Goal: Book appointment/travel/reservation

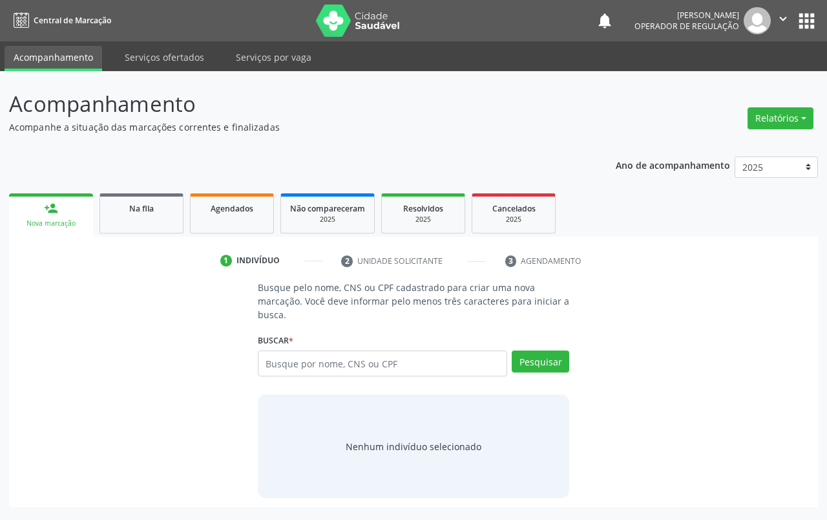
click at [413, 352] on input "text" at bounding box center [382, 363] width 249 height 26
click at [417, 356] on input "text" at bounding box center [382, 363] width 249 height 26
type input "706208519923765"
click at [540, 361] on button "Pesquisar" at bounding box center [541, 361] width 58 height 22
type input "706208519923765"
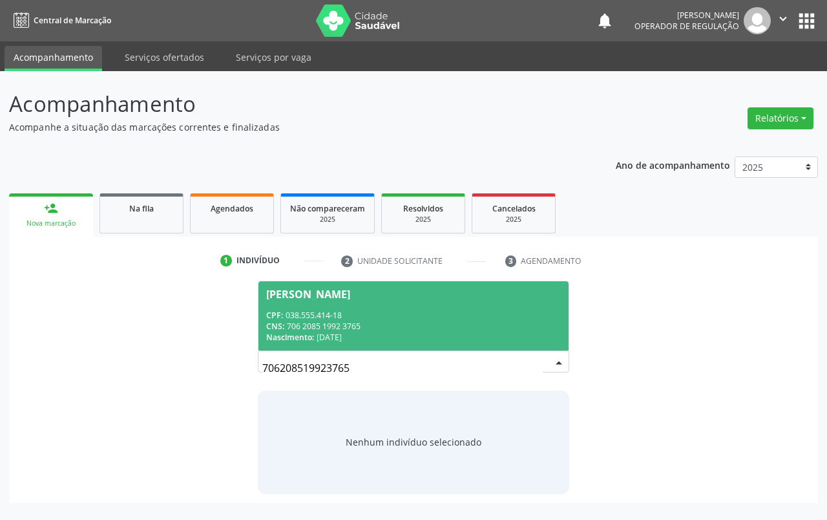
click at [484, 310] on div "CPF: 038.555.414-18" at bounding box center [413, 315] width 295 height 11
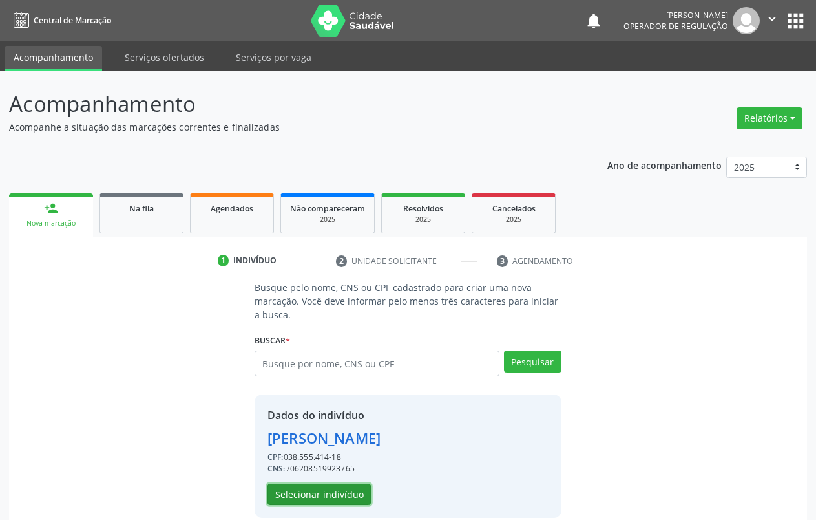
click at [292, 495] on button "Selecionar indivíduo" at bounding box center [319, 494] width 103 height 22
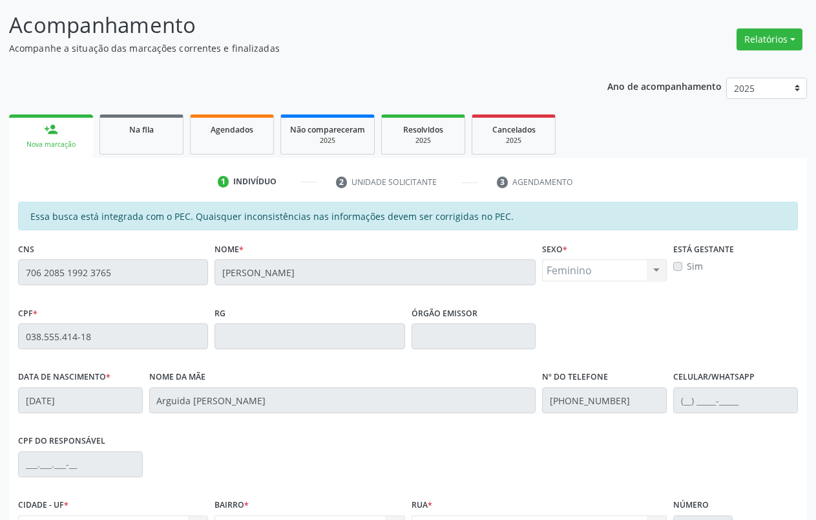
scroll to position [218, 0]
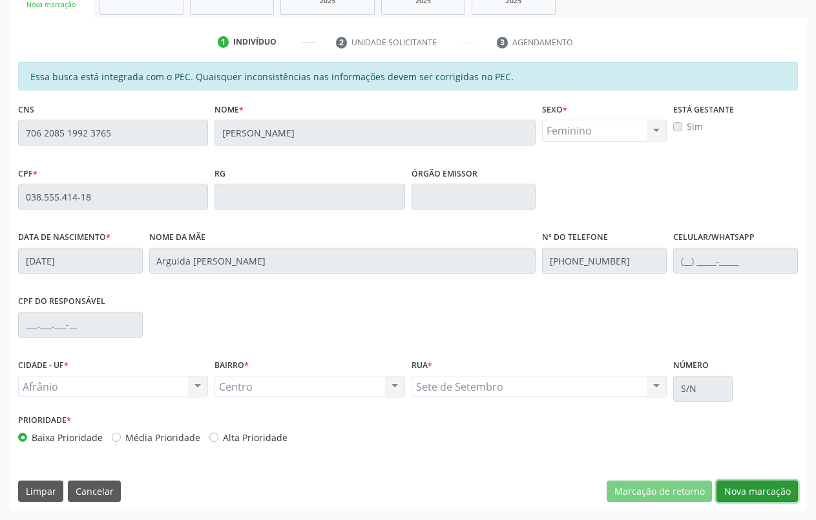
click at [764, 484] on button "Nova marcação" at bounding box center [757, 491] width 81 height 22
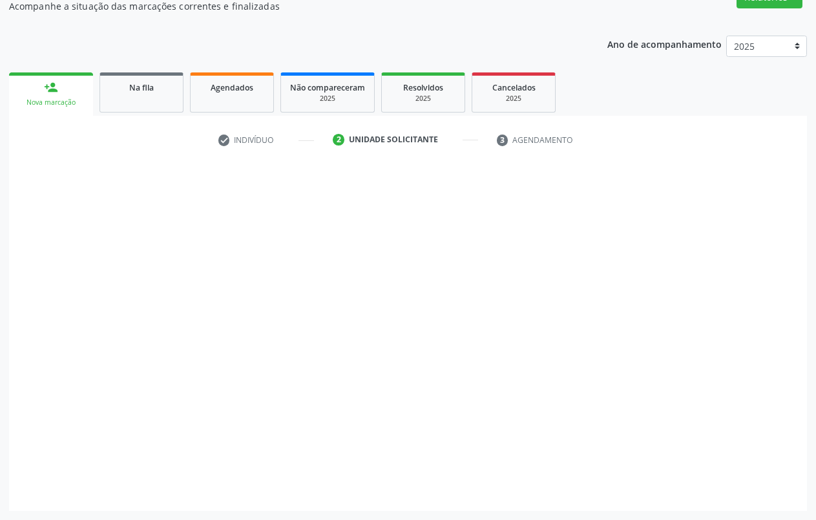
scroll to position [121, 0]
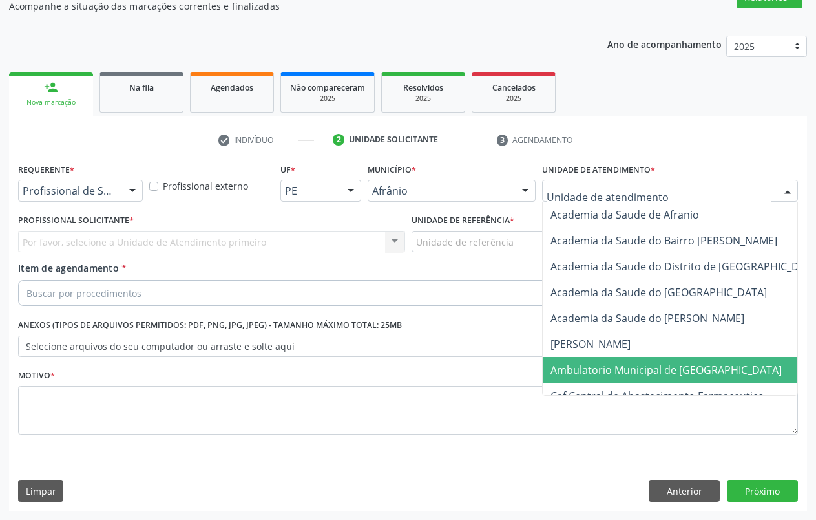
click at [615, 359] on span "Ambulatorio Municipal de [GEOGRAPHIC_DATA]" at bounding box center [700, 370] width 315 height 26
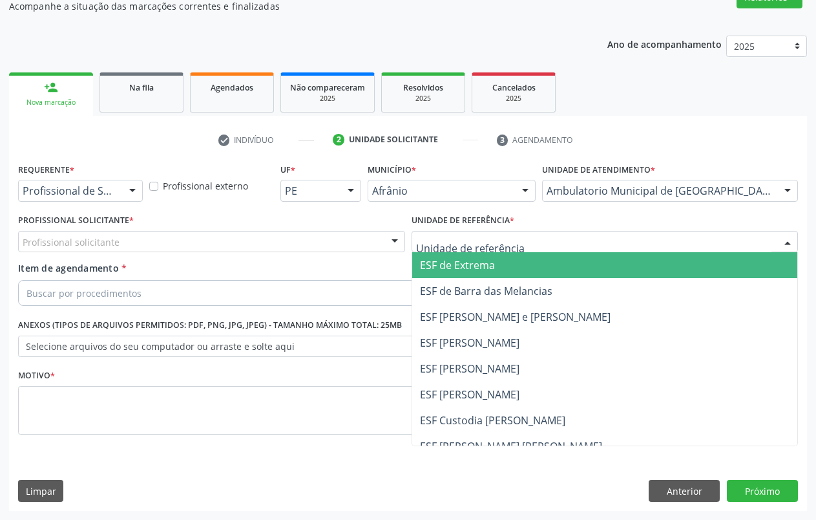
click at [490, 268] on span "ESF de Extrema" at bounding box center [457, 265] width 75 height 14
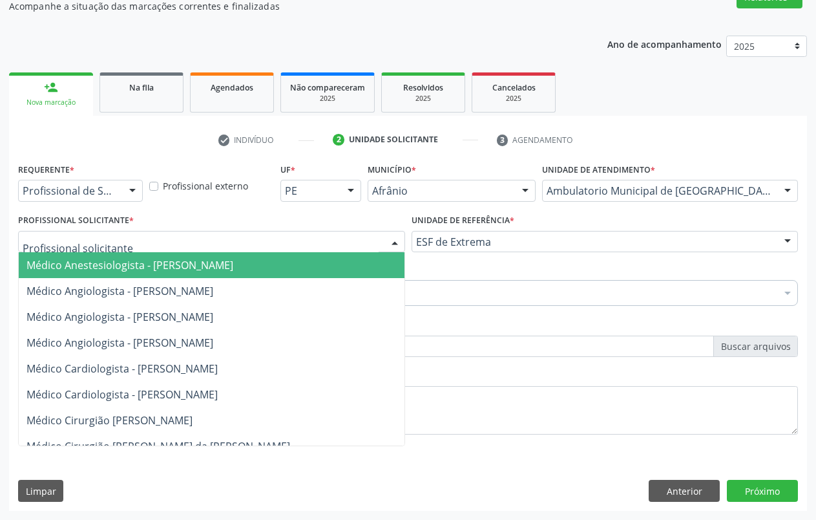
click at [390, 236] on div at bounding box center [394, 242] width 19 height 22
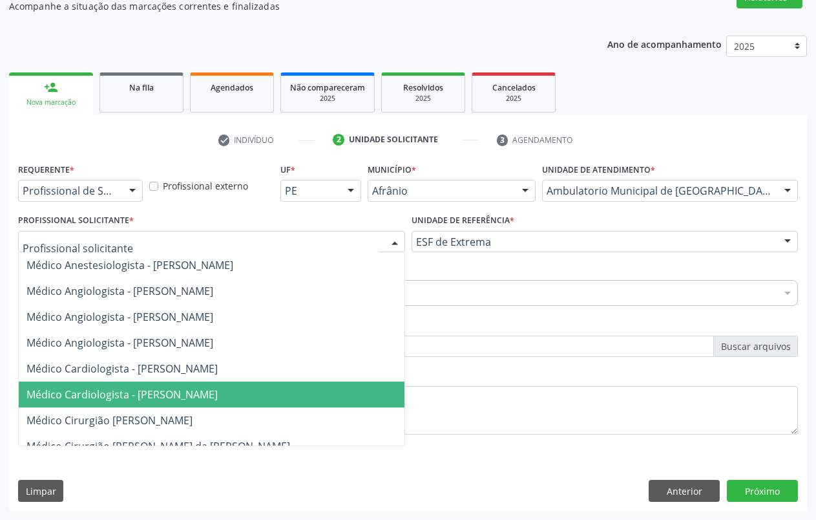
click at [230, 406] on span "Médico Cardiologista - [PERSON_NAME]" at bounding box center [239, 394] width 440 height 26
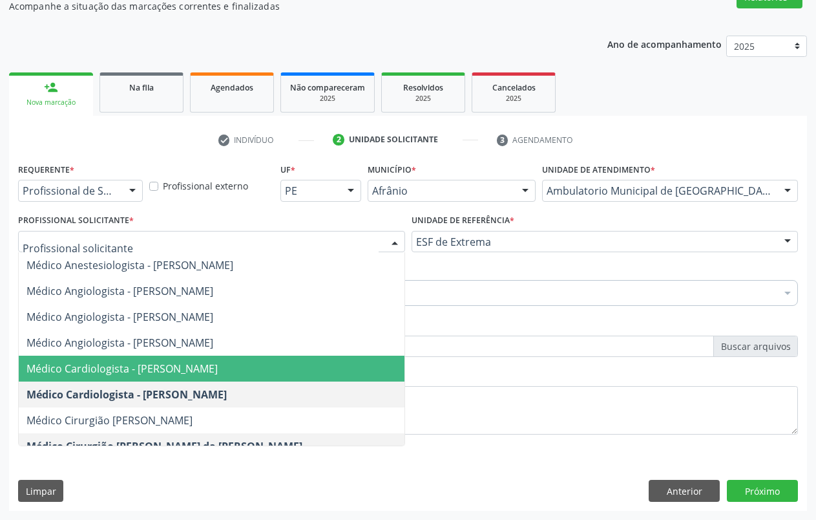
click at [218, 364] on span "Médico Cardiologista - [PERSON_NAME]" at bounding box center [122, 368] width 191 height 14
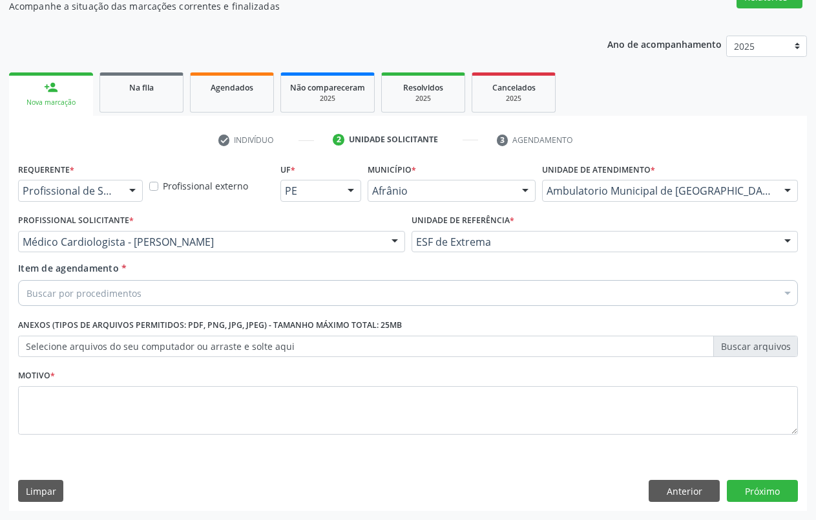
click at [285, 294] on div "Buscar por procedimentos" at bounding box center [408, 293] width 780 height 26
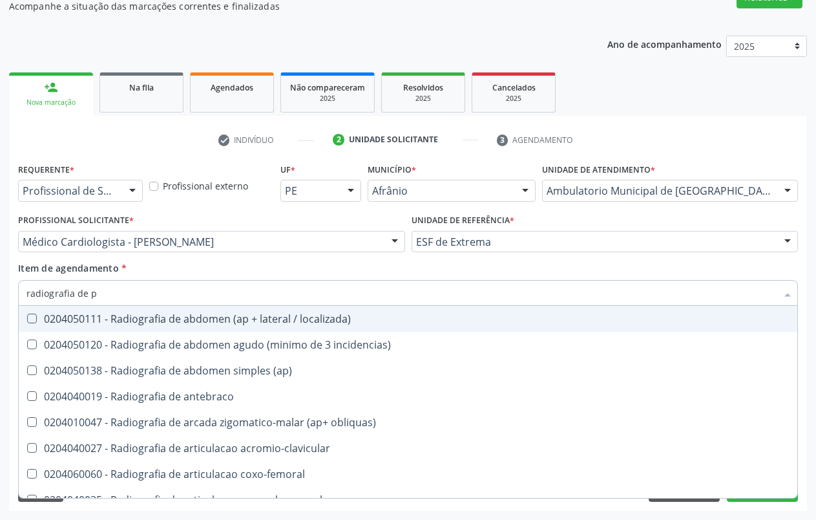
type input "radiografia de pe"
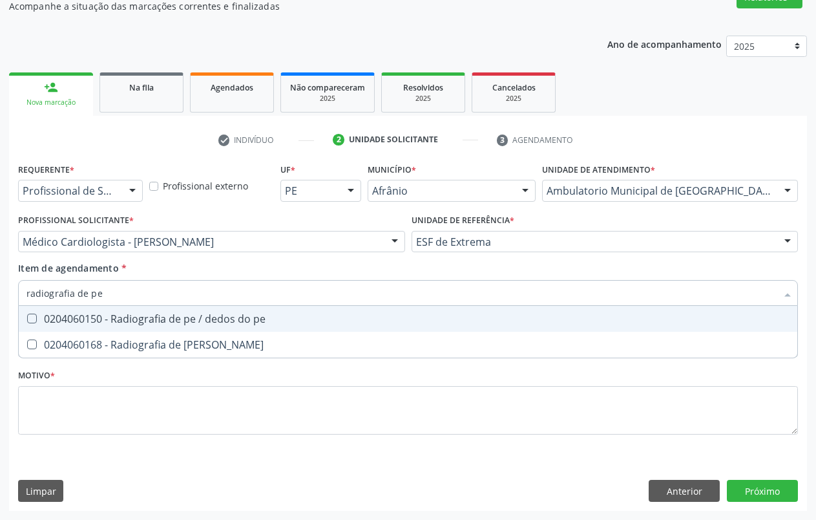
click at [278, 320] on div "0204060150 - Radiografia de pe / dedos do pe" at bounding box center [408, 318] width 763 height 10
checkbox pe "true"
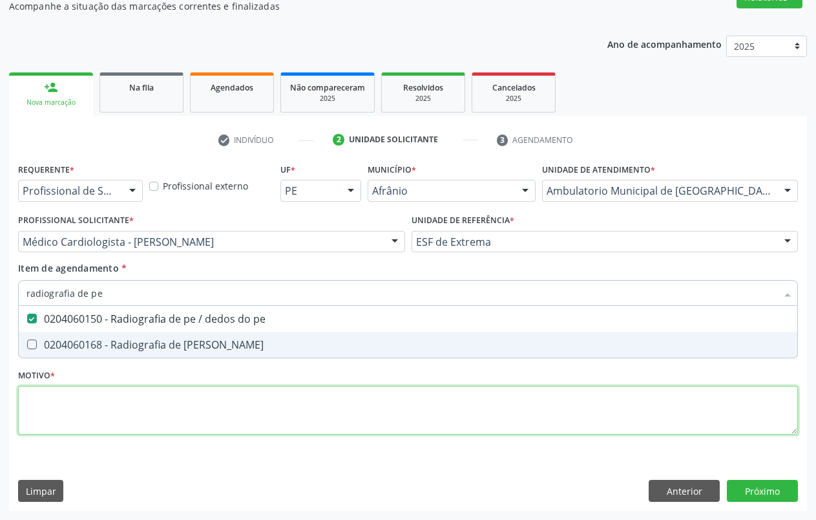
click at [245, 415] on div "Requerente * Profissional de Saúde Profissional de Saúde Paciente Nenhum result…" at bounding box center [408, 306] width 780 height 293
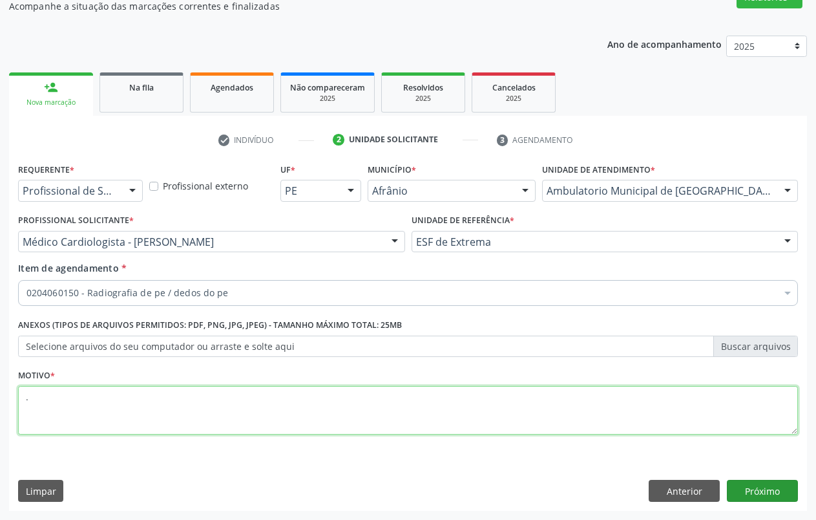
type textarea "."
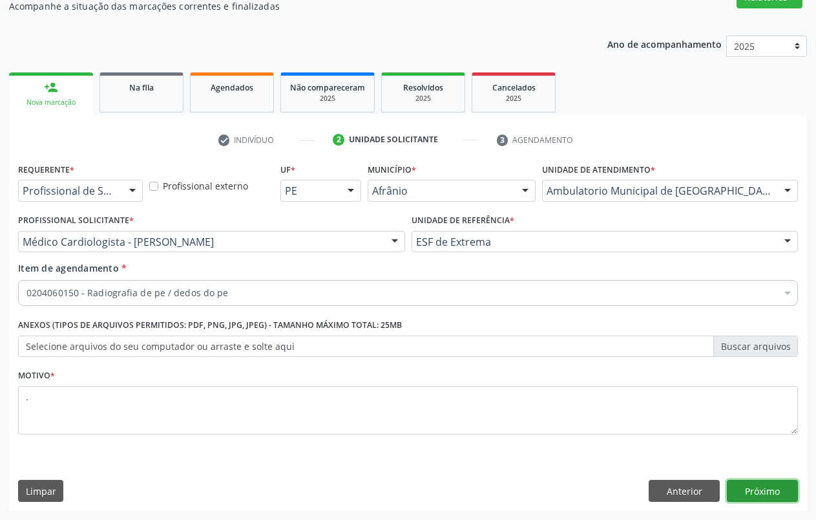
click at [769, 492] on button "Próximo" at bounding box center [762, 491] width 71 height 22
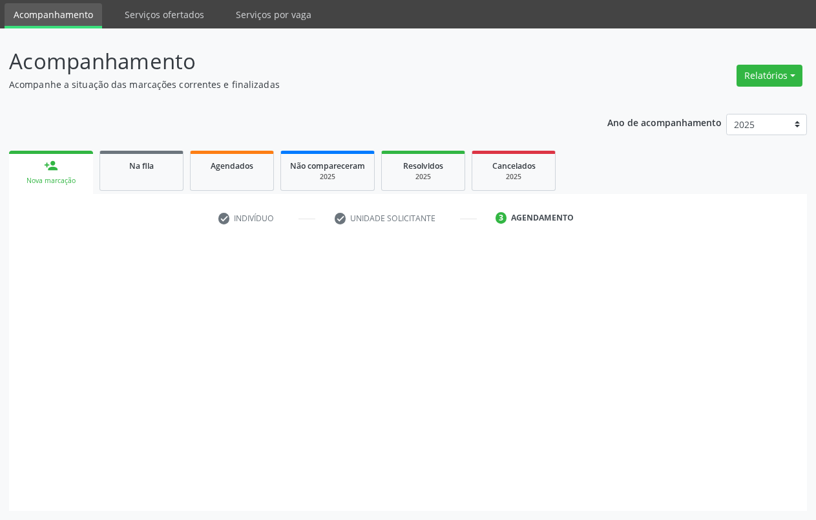
scroll to position [43, 0]
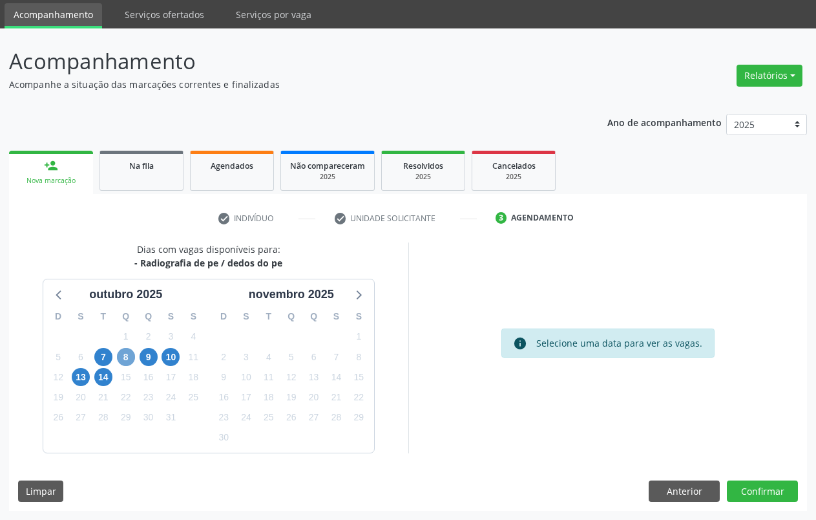
click at [126, 357] on span "8" at bounding box center [126, 357] width 18 height 18
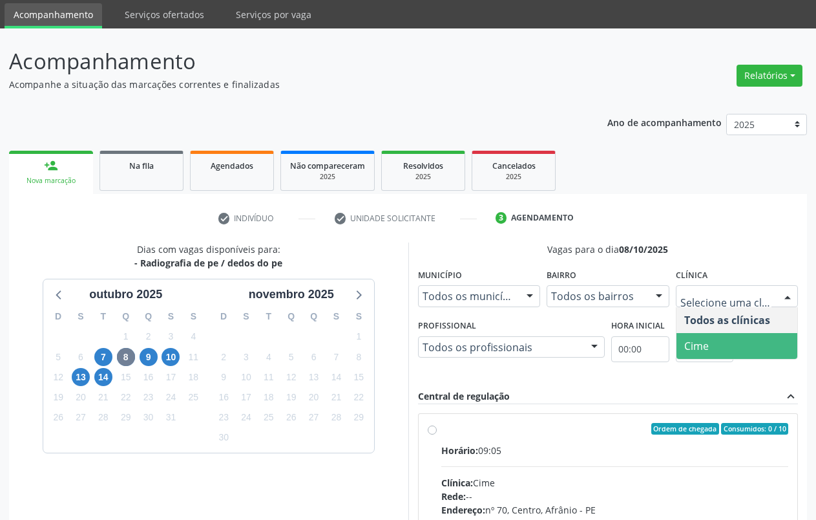
click at [751, 346] on span "Cime" at bounding box center [738, 346] width 122 height 26
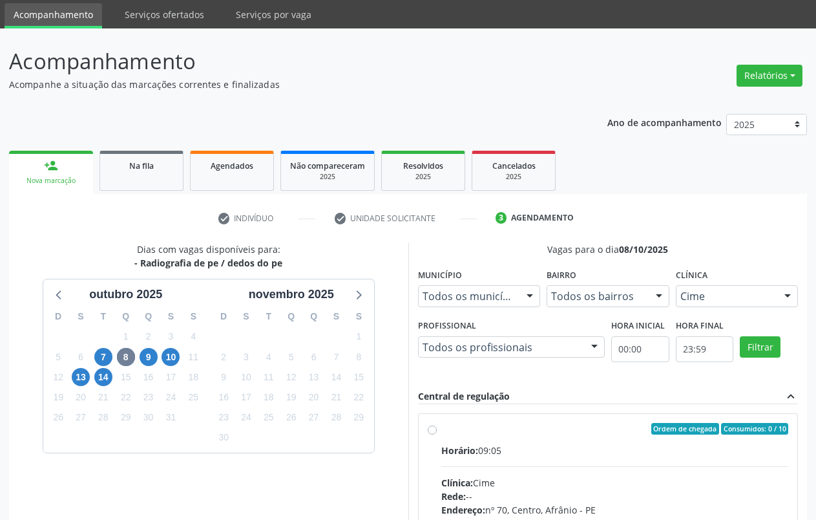
click at [433, 421] on div "Ordem de chegada Consumidos: 0 / 10 Horário: 09:05 Clínica: Cime Rede: -- Ender…" at bounding box center [608, 522] width 379 height 217
radio input "true"
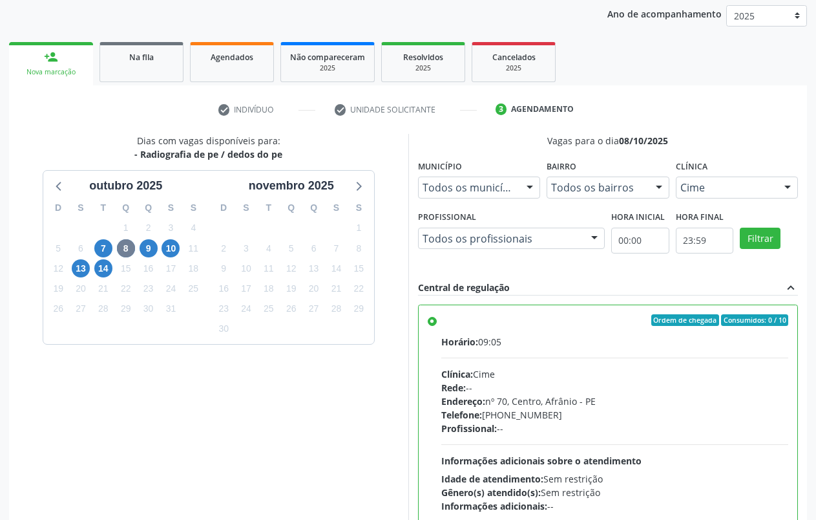
scroll to position [253, 0]
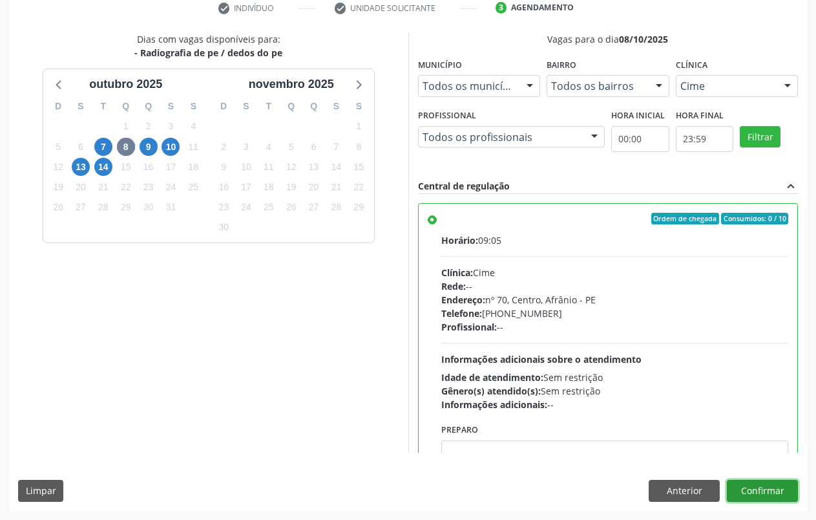
click at [778, 489] on button "Confirmar" at bounding box center [762, 491] width 71 height 22
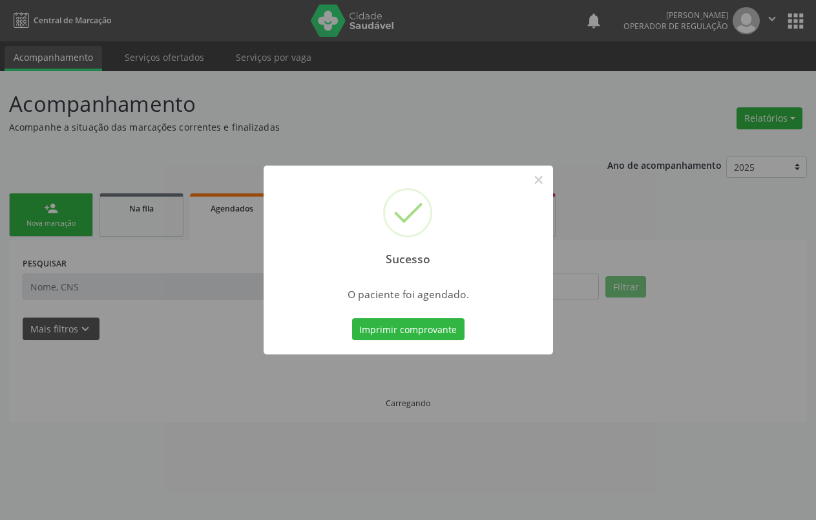
scroll to position [0, 0]
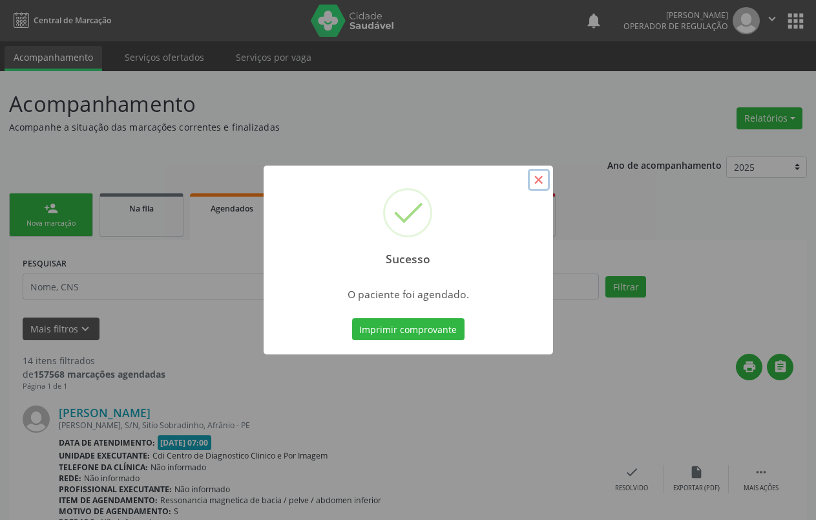
click at [534, 180] on button "×" at bounding box center [539, 180] width 22 height 22
